Goal: Information Seeking & Learning: Learn about a topic

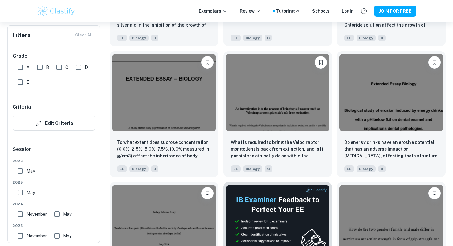
scroll to position [1406, 0]
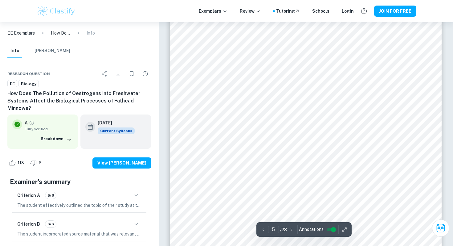
scroll to position [1795, 0]
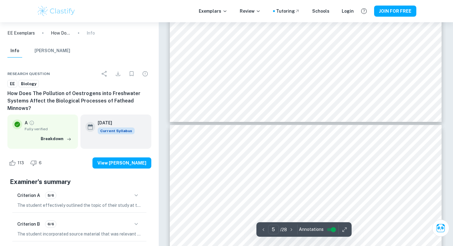
type input "6"
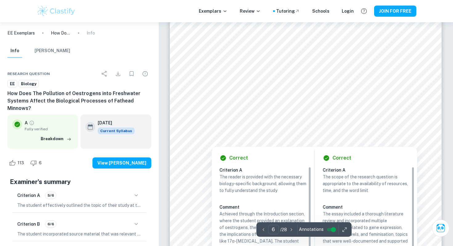
scroll to position [2312, 0]
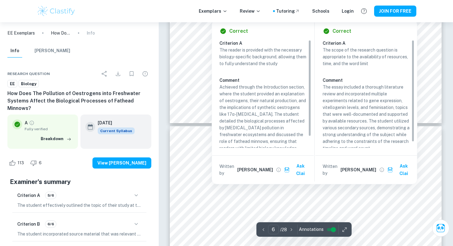
click at [248, 166] on h6 "Fatima F." at bounding box center [255, 169] width 36 height 7
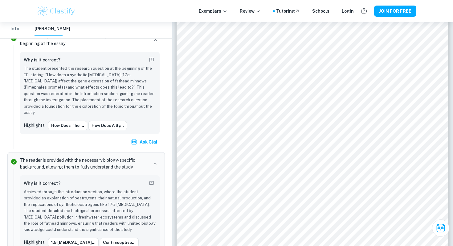
scroll to position [959, 0]
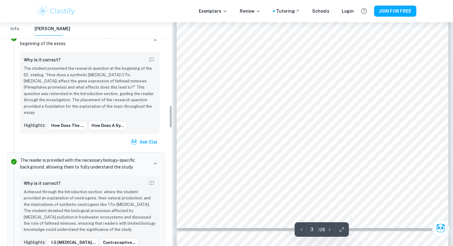
click at [161, 155] on div "The reader is provided with the necessary biology-specific background, allowing…" at bounding box center [90, 216] width 145 height 122
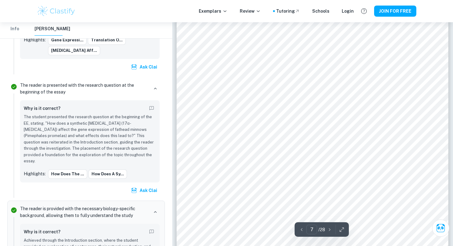
scroll to position [2532, 0]
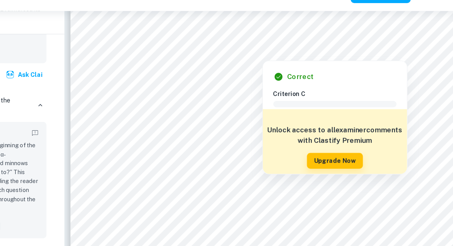
click at [346, 51] on div at bounding box center [311, 53] width 111 height 6
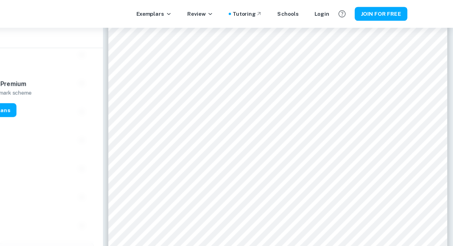
scroll to position [2538, 0]
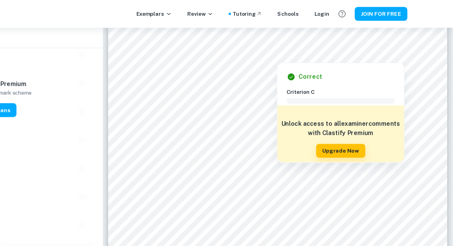
click at [356, 43] on div at bounding box center [311, 46] width 111 height 6
click at [360, 47] on div at bounding box center [311, 46] width 111 height 6
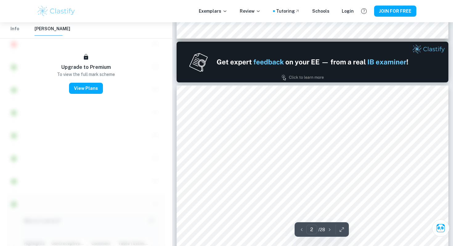
scroll to position [551, 0]
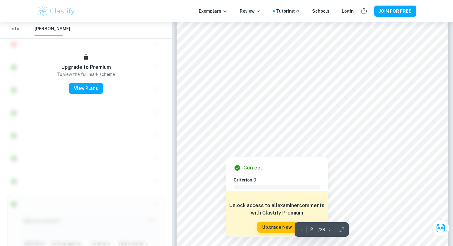
click at [219, 149] on div at bounding box center [226, 145] width 28 height 18
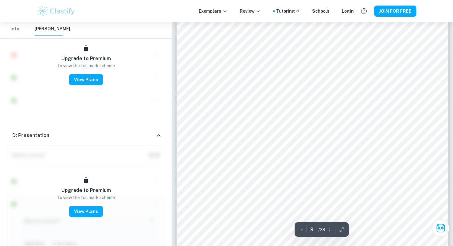
scroll to position [3468, 0]
click at [166, 31] on div "Info Mark Scheme" at bounding box center [85, 30] width 167 height 16
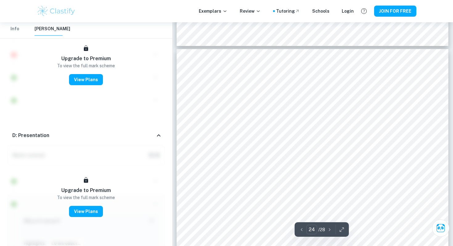
scroll to position [9135, 0]
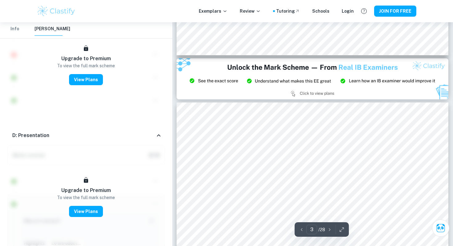
type input "2"
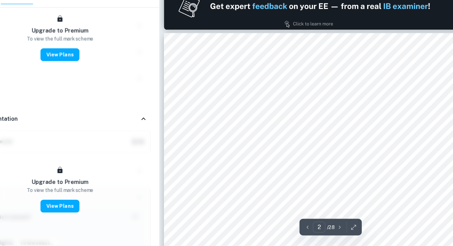
scroll to position [436, 0]
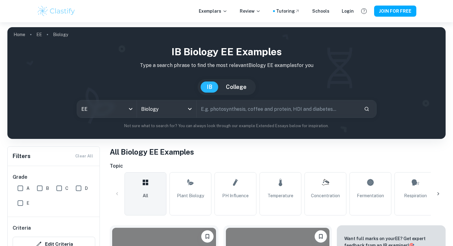
scroll to position [1130, 0]
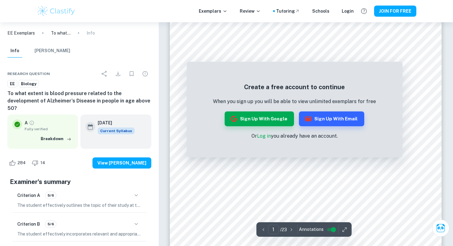
scroll to position [38, 0]
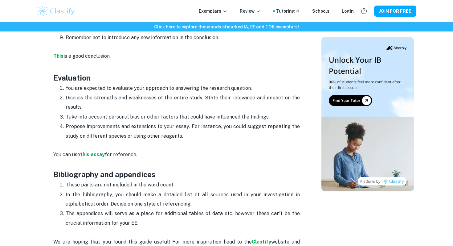
scroll to position [1490, 0]
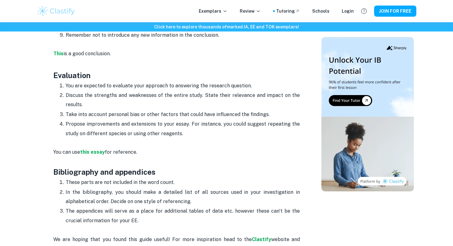
drag, startPoint x: 67, startPoint y: 76, endPoint x: 194, endPoint y: 95, distance: 127.7
click at [194, 95] on ol "You are expected to evaluate your approach to answering the research question. …" at bounding box center [176, 109] width 246 height 57
click at [194, 95] on p "Discuss the strengths and weaknesses of the entire study. State their relevance…" at bounding box center [183, 100] width 234 height 19
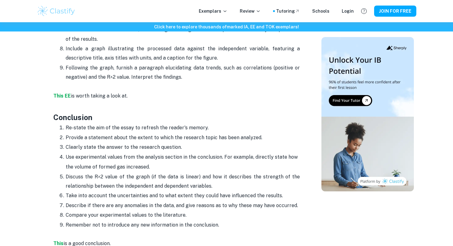
scroll to position [1289, 0]
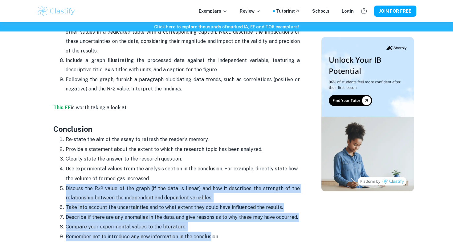
drag, startPoint x: 65, startPoint y: 178, endPoint x: 207, endPoint y: 226, distance: 149.9
click at [207, 226] on ol "Re-state the aim of the essay to refresh the reader's memory. Provide a stateme…" at bounding box center [176, 187] width 246 height 107
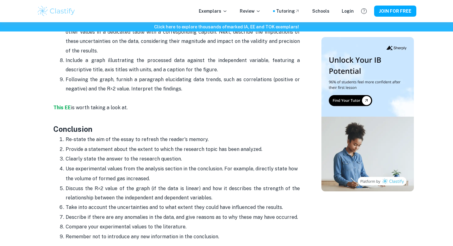
click at [213, 232] on p "Remember not to introduce any new information in the conclusion." at bounding box center [183, 236] width 234 height 9
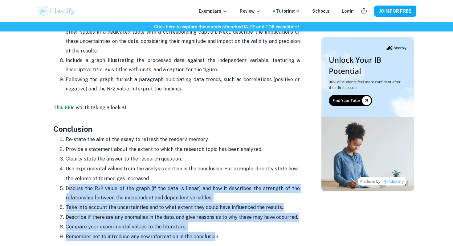
drag, startPoint x: 212, startPoint y: 227, endPoint x: 68, endPoint y: 181, distance: 151.0
click at [68, 181] on ol "Re-state the aim of the essay to refresh the reader's memory. Provide a stateme…" at bounding box center [176, 187] width 246 height 107
click at [69, 184] on p "Discuss the R^2 value of the graph (if the data is linear) and how it describes…" at bounding box center [183, 193] width 234 height 19
drag, startPoint x: 69, startPoint y: 181, endPoint x: 210, endPoint y: 226, distance: 148.7
click at [210, 226] on ol "Re-state the aim of the essay to refresh the reader's memory. Provide a stateme…" at bounding box center [176, 187] width 246 height 107
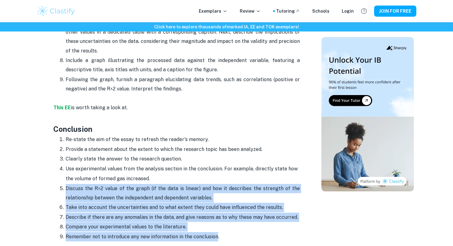
scroll to position [1257, 0]
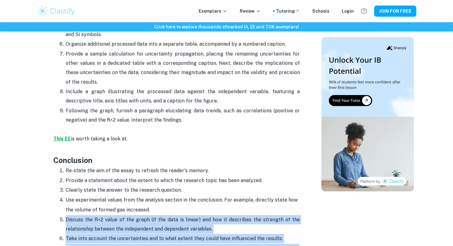
click at [57, 136] on strong "This EE" at bounding box center [62, 139] width 18 height 6
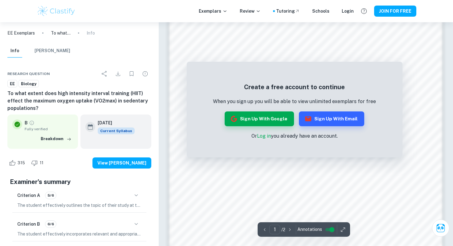
scroll to position [469, 0]
